Goal: Task Accomplishment & Management: Manage account settings

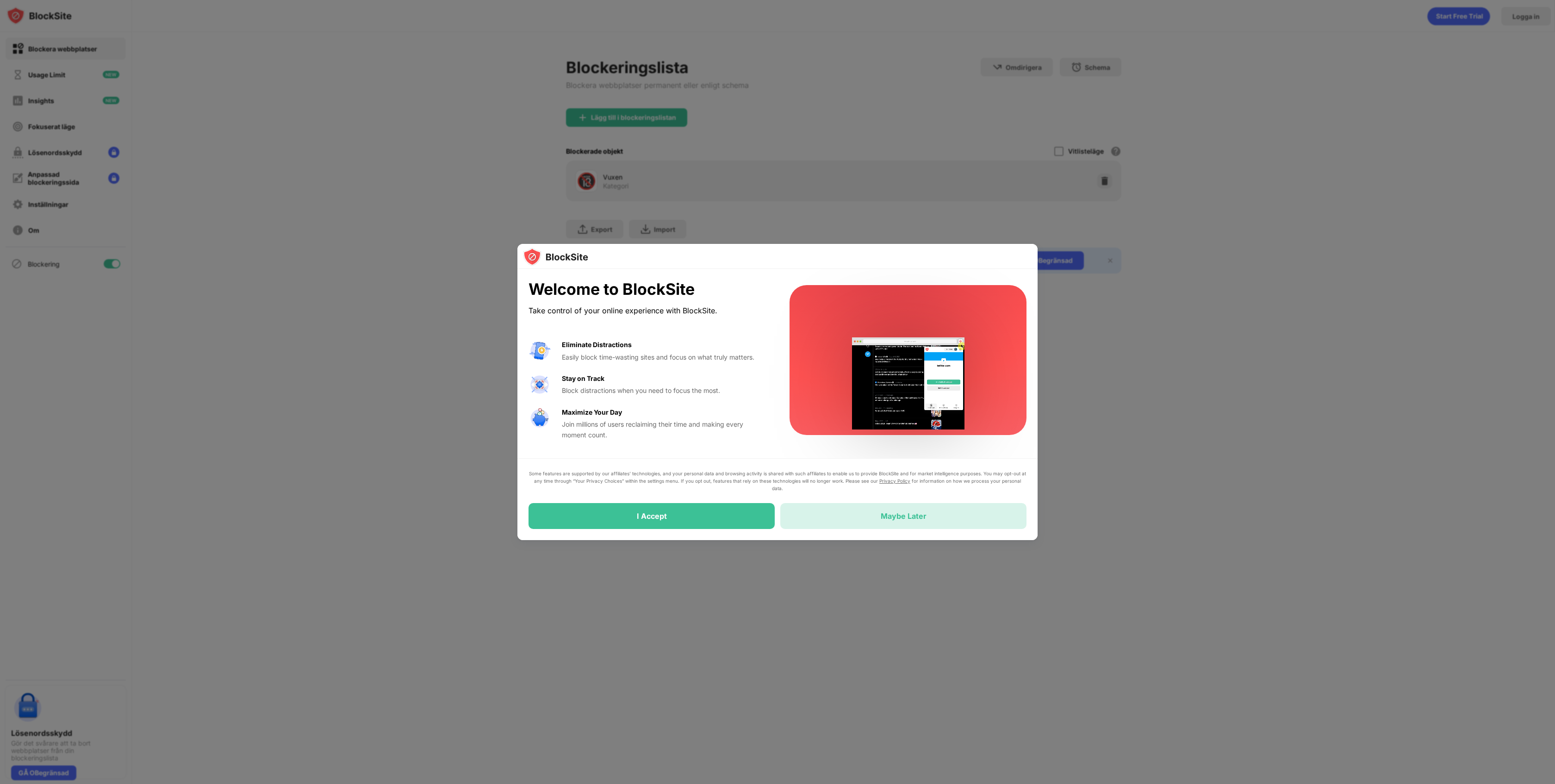
click at [916, 511] on div "Maybe Later" at bounding box center [904, 515] width 246 height 26
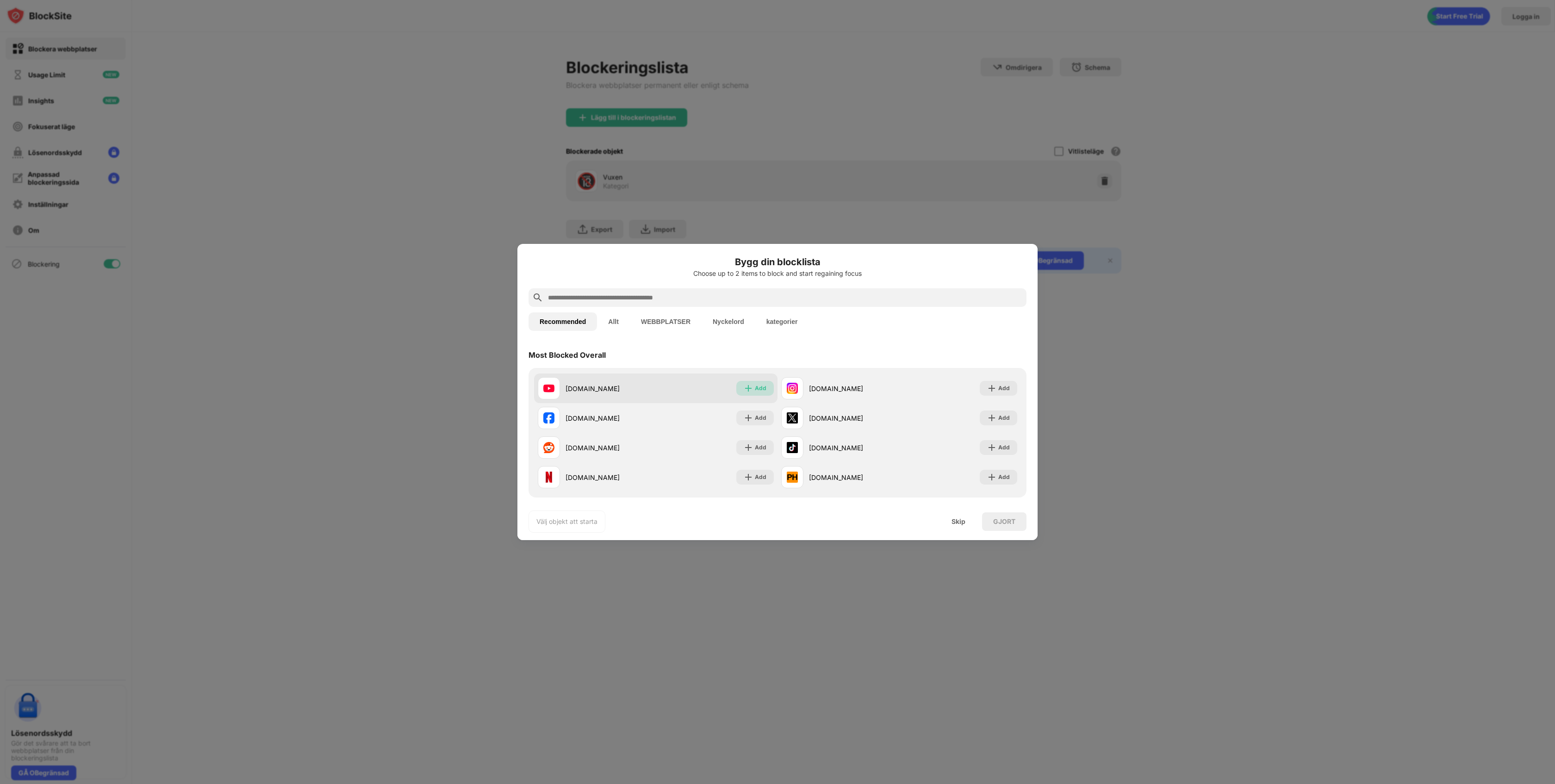
click at [755, 386] on div "Add" at bounding box center [760, 388] width 11 height 9
click at [749, 384] on div "Added" at bounding box center [757, 388] width 19 height 9
click at [753, 387] on div "Add" at bounding box center [755, 388] width 37 height 15
drag, startPoint x: 758, startPoint y: 415, endPoint x: 758, endPoint y: 421, distance: 6.0
click at [758, 415] on div "Add" at bounding box center [760, 418] width 11 height 9
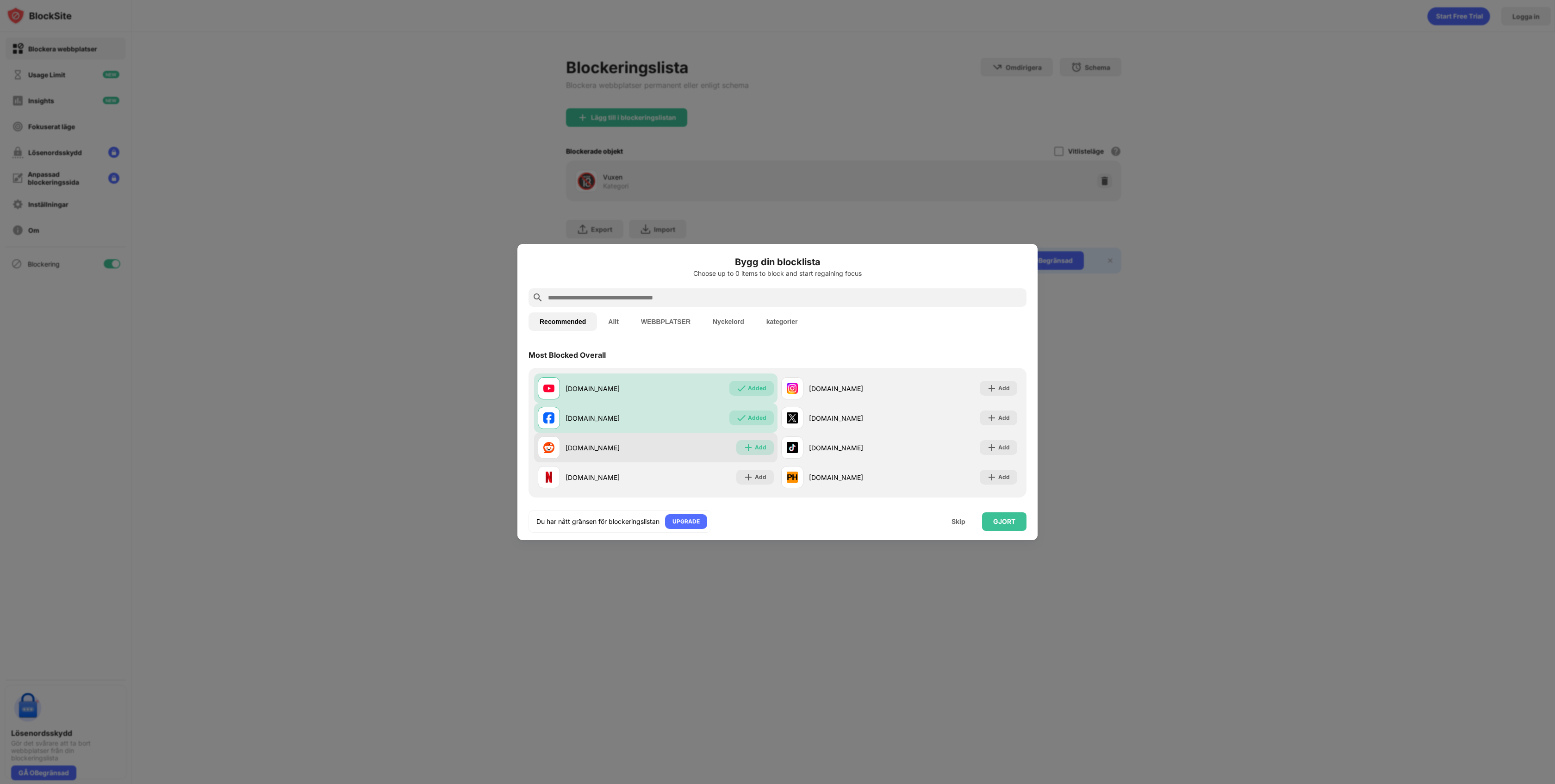
click at [758, 443] on div "Add" at bounding box center [760, 447] width 11 height 9
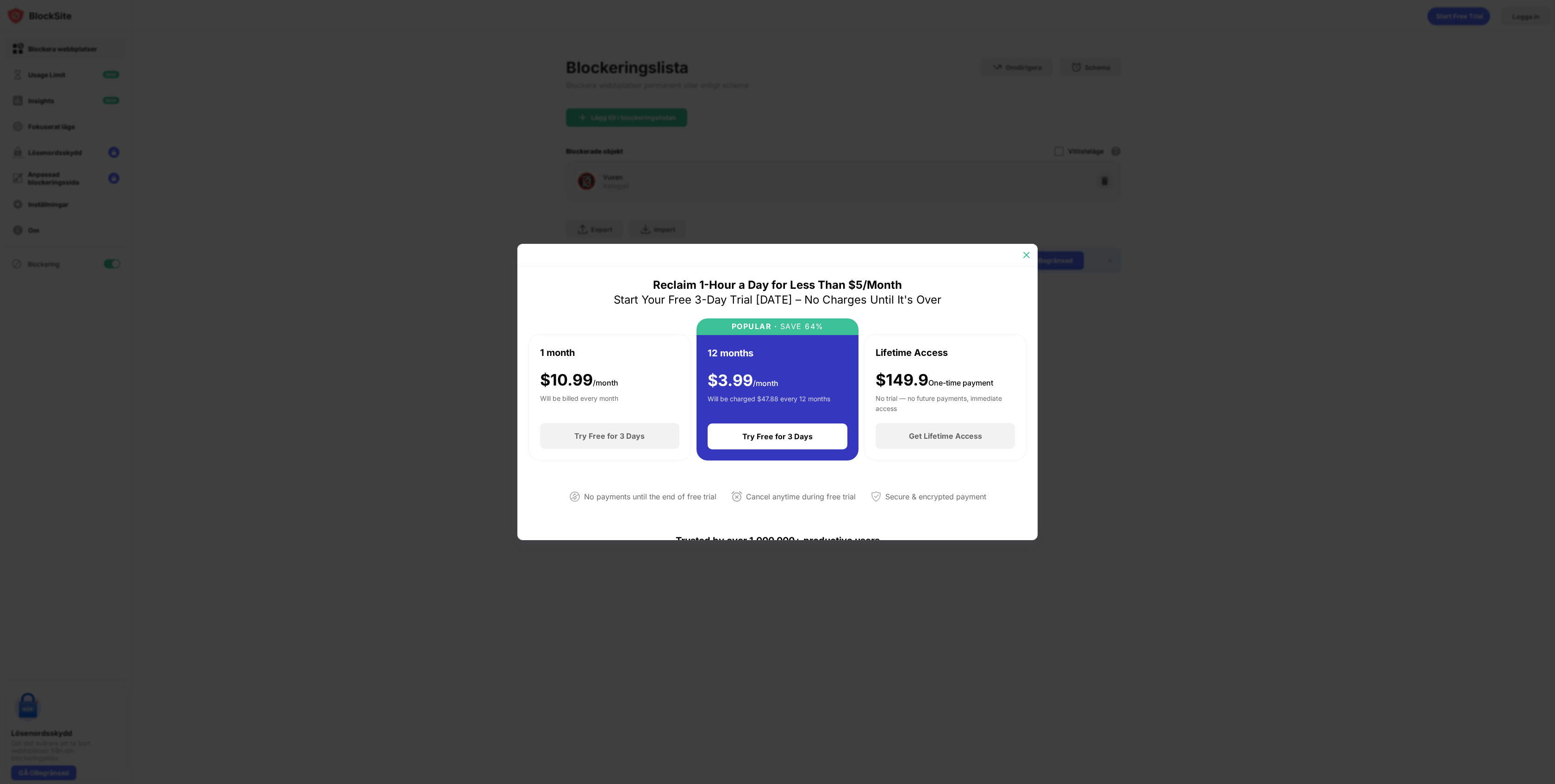
click at [1027, 252] on img at bounding box center [1026, 255] width 9 height 9
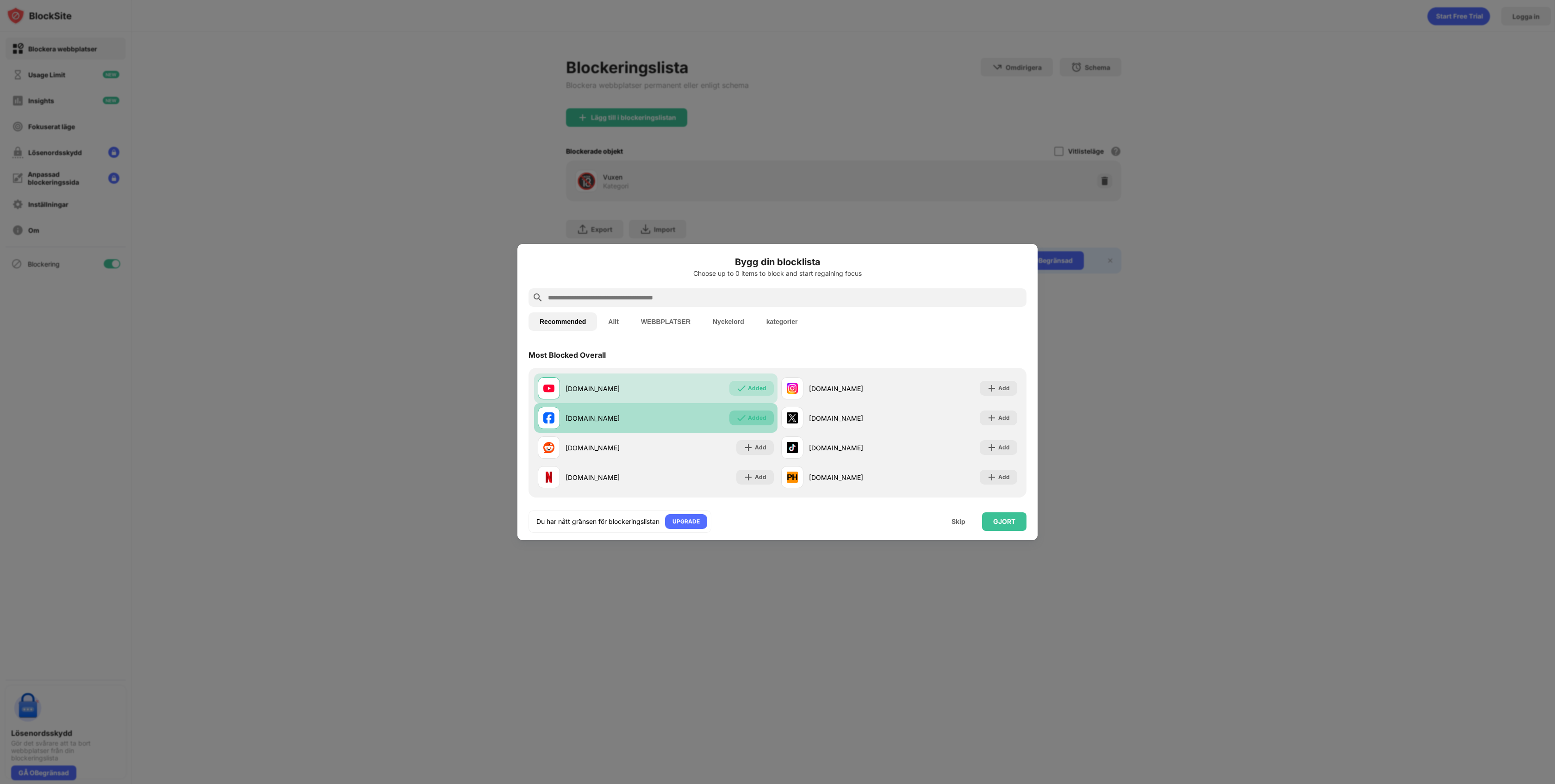
click at [742, 419] on img at bounding box center [741, 418] width 9 height 9
click at [757, 389] on div "Added" at bounding box center [757, 388] width 19 height 9
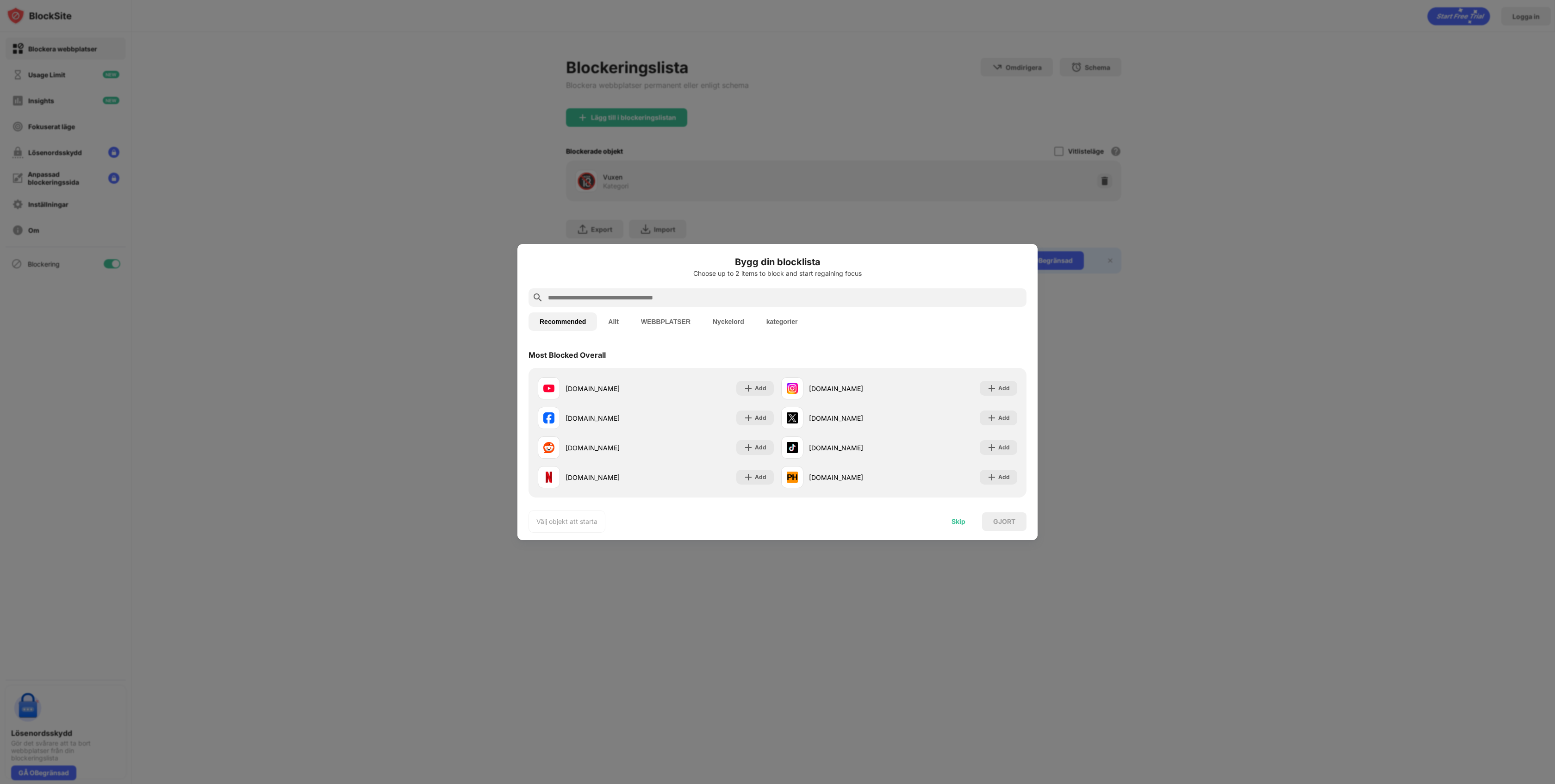
click at [967, 520] on div "Skip" at bounding box center [959, 521] width 36 height 19
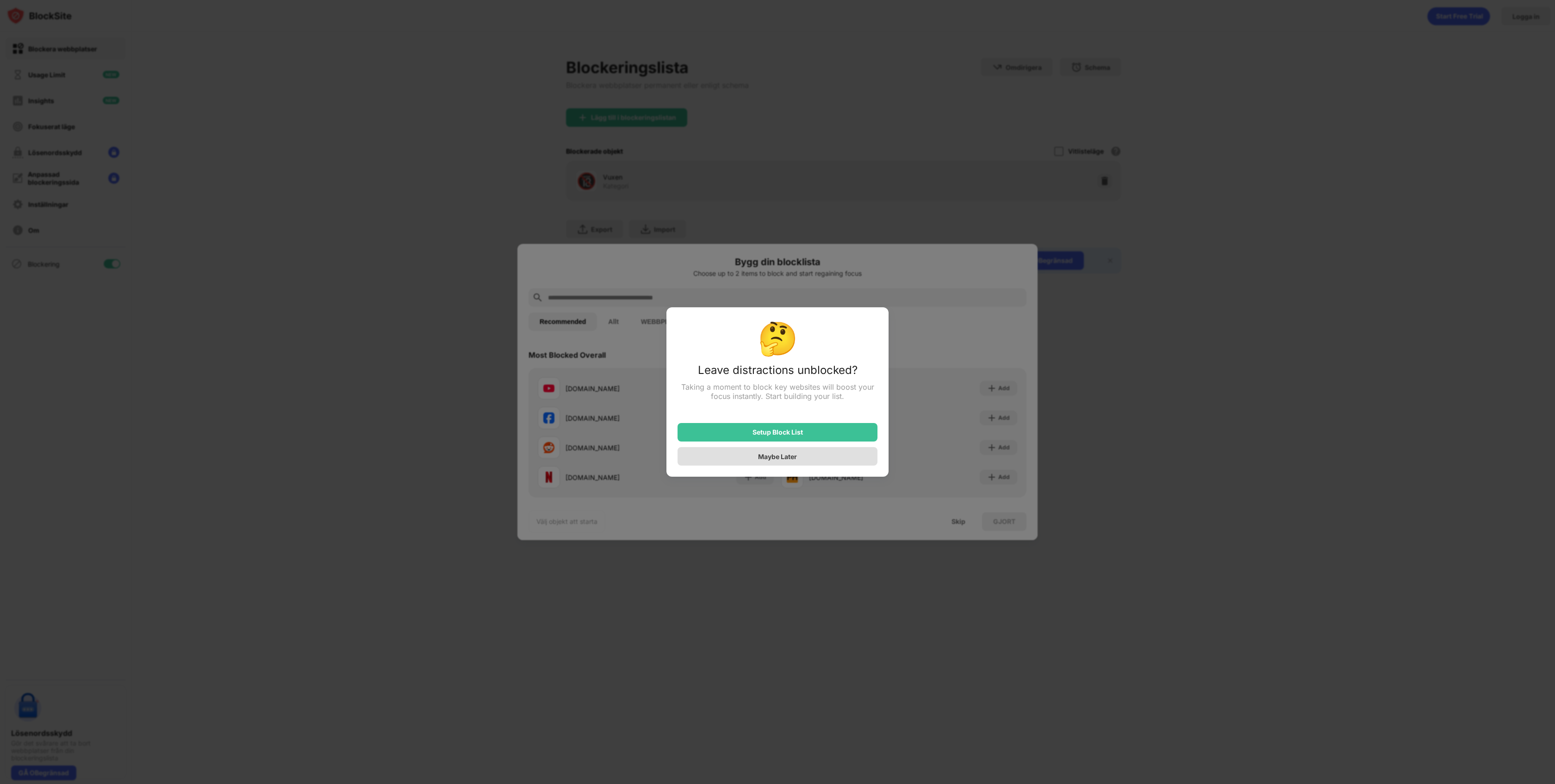
click at [818, 457] on div "Maybe Later" at bounding box center [777, 456] width 200 height 19
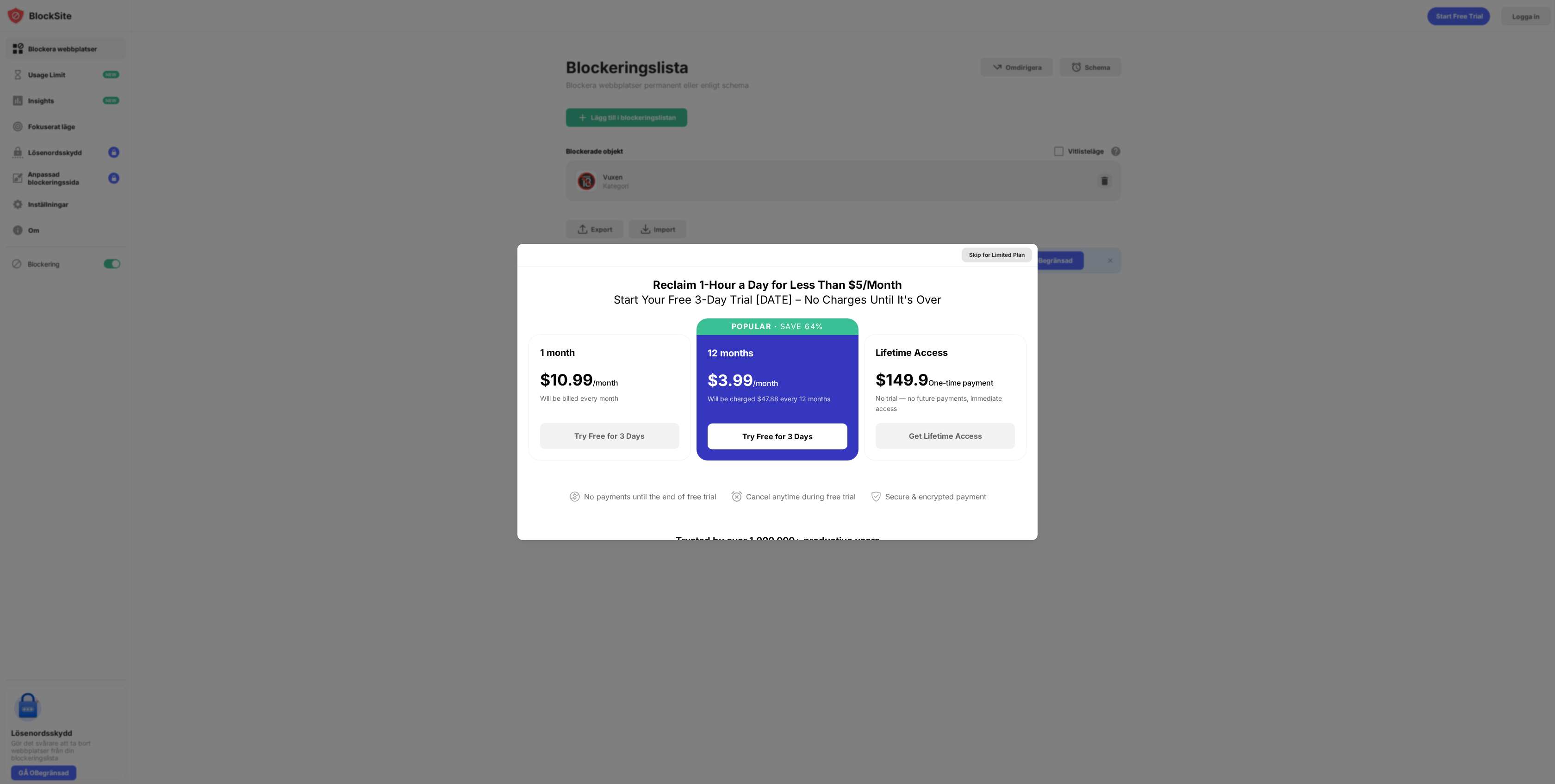
click at [989, 254] on div "Skip for Limited Plan" at bounding box center [997, 255] width 56 height 9
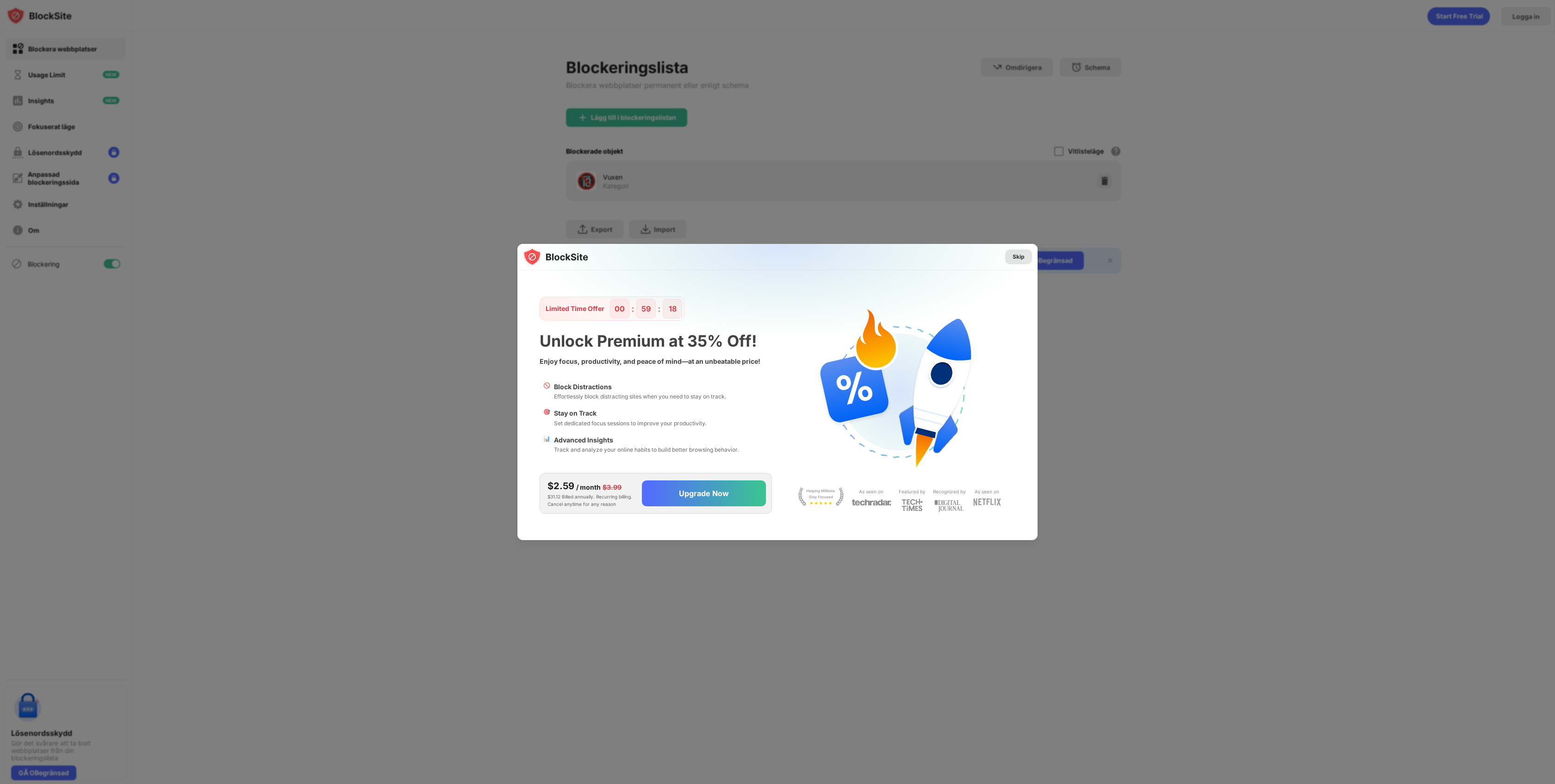
click at [1017, 254] on div "Skip" at bounding box center [1018, 257] width 12 height 9
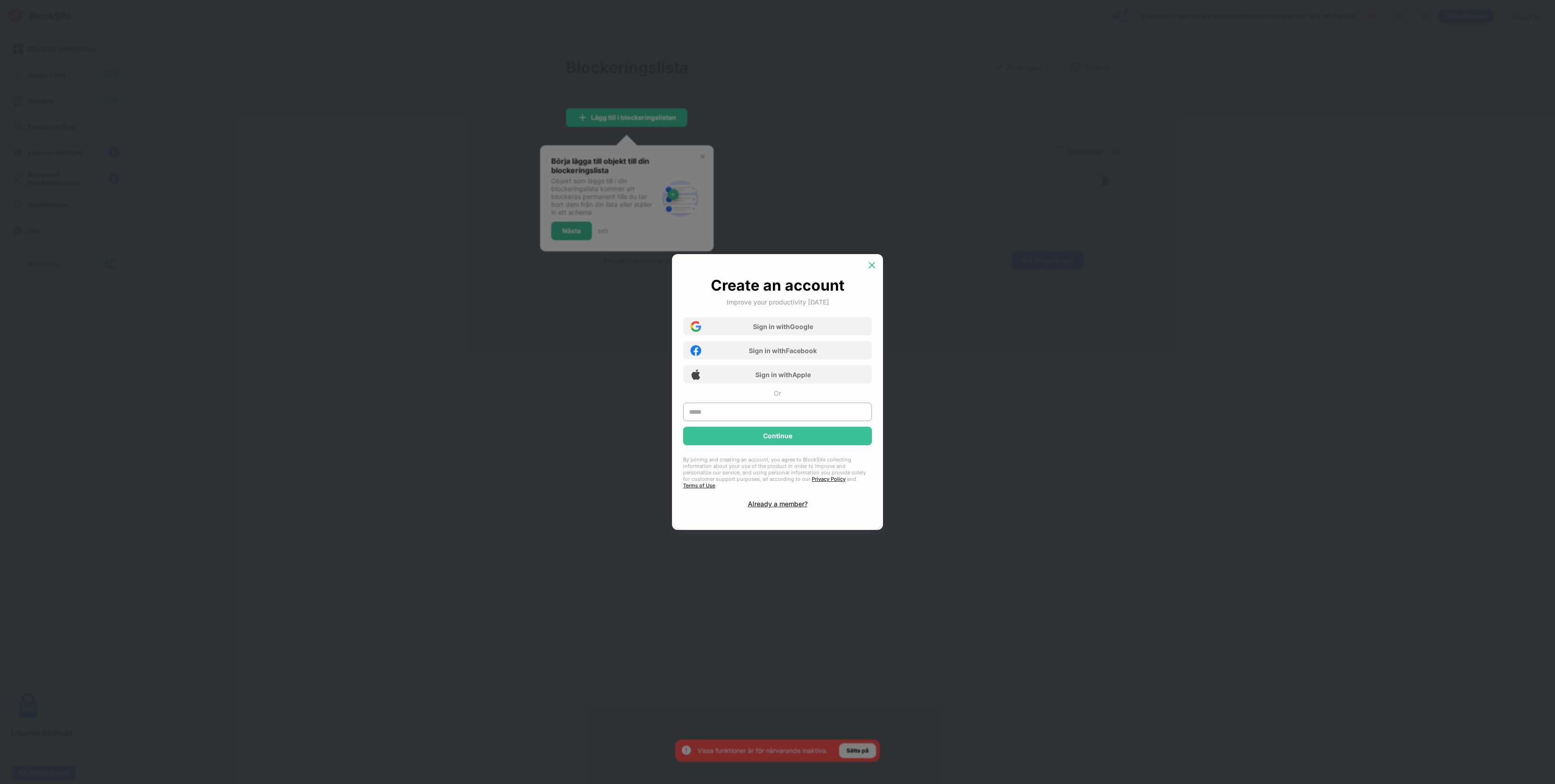
click at [873, 266] on img at bounding box center [872, 265] width 9 height 9
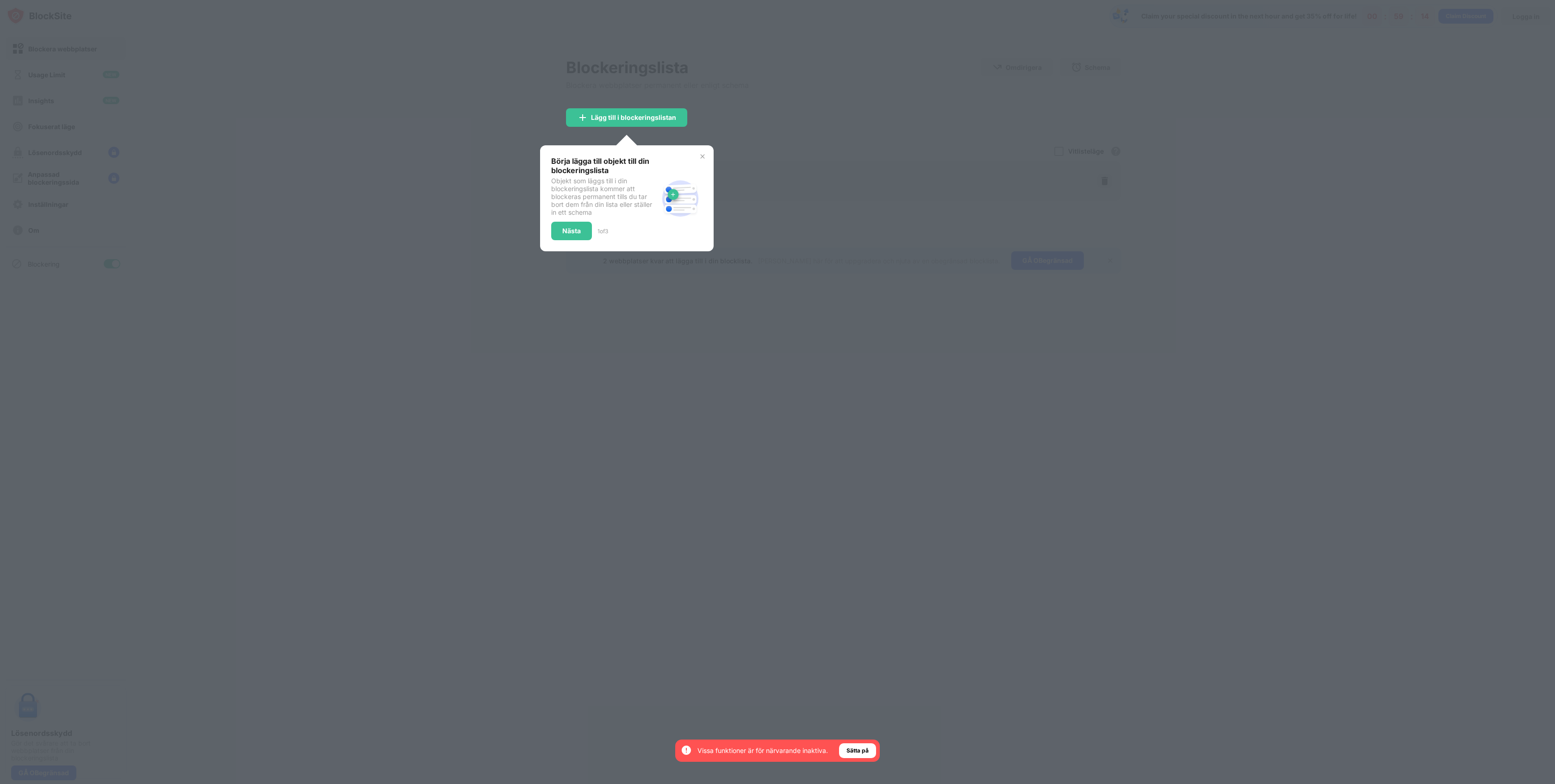
click at [701, 154] on img at bounding box center [703, 156] width 7 height 7
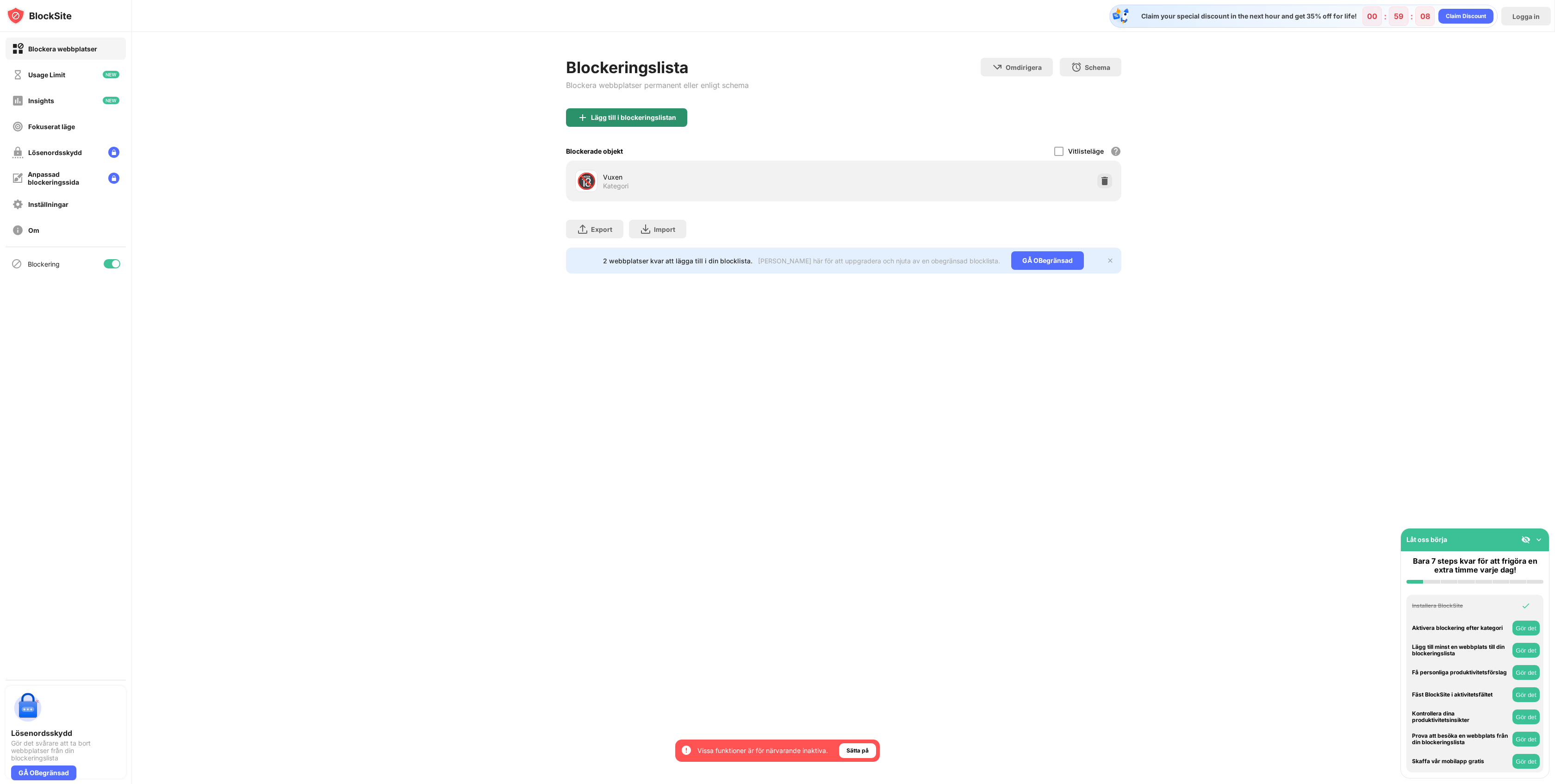
click at [665, 117] on div "Lägg till i blockeringslistan" at bounding box center [633, 118] width 85 height 7
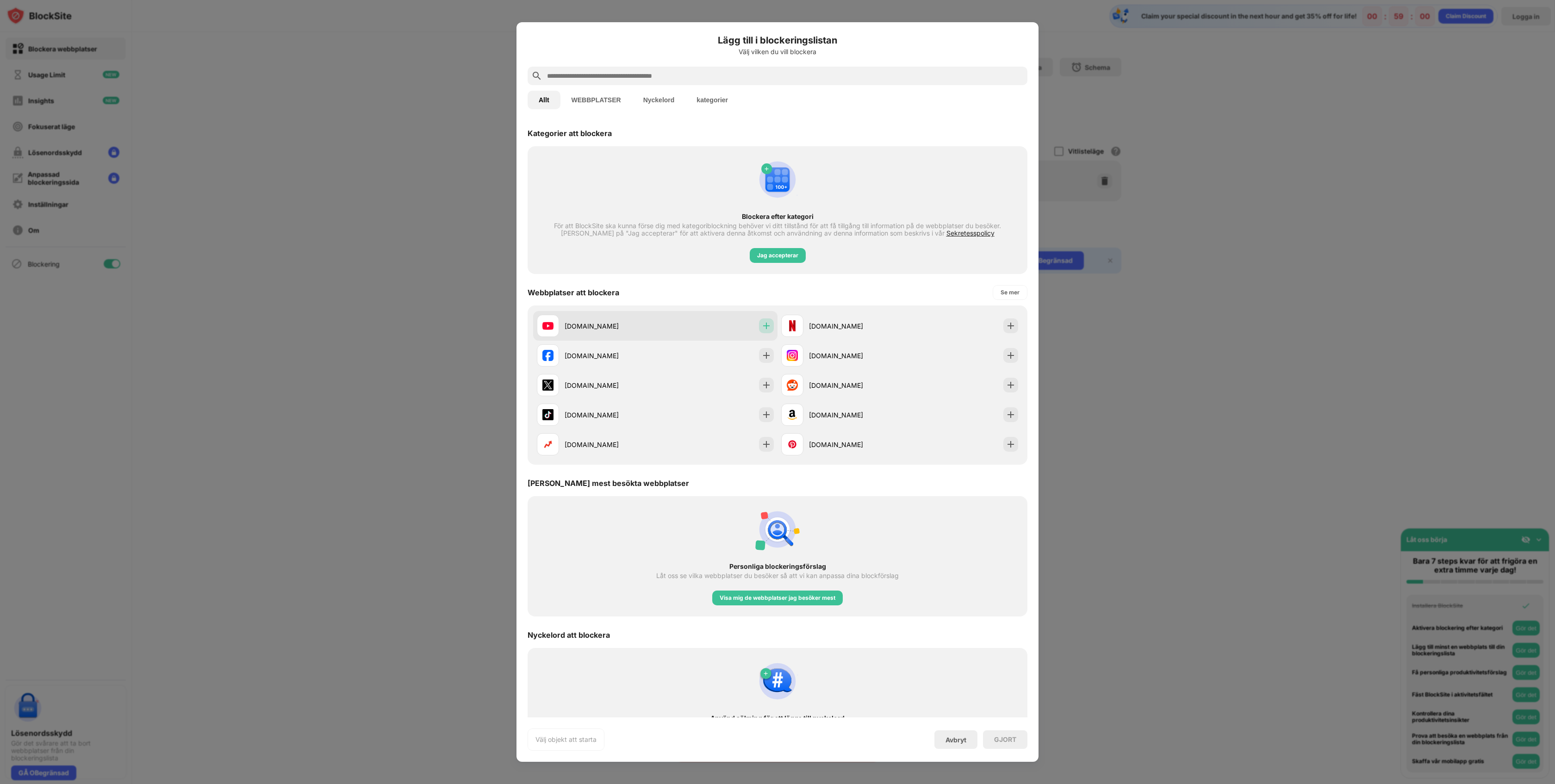
click at [762, 324] on img at bounding box center [766, 325] width 9 height 9
click at [964, 742] on div "Avbryt" at bounding box center [956, 739] width 21 height 8
